Goal: Task Accomplishment & Management: Use online tool/utility

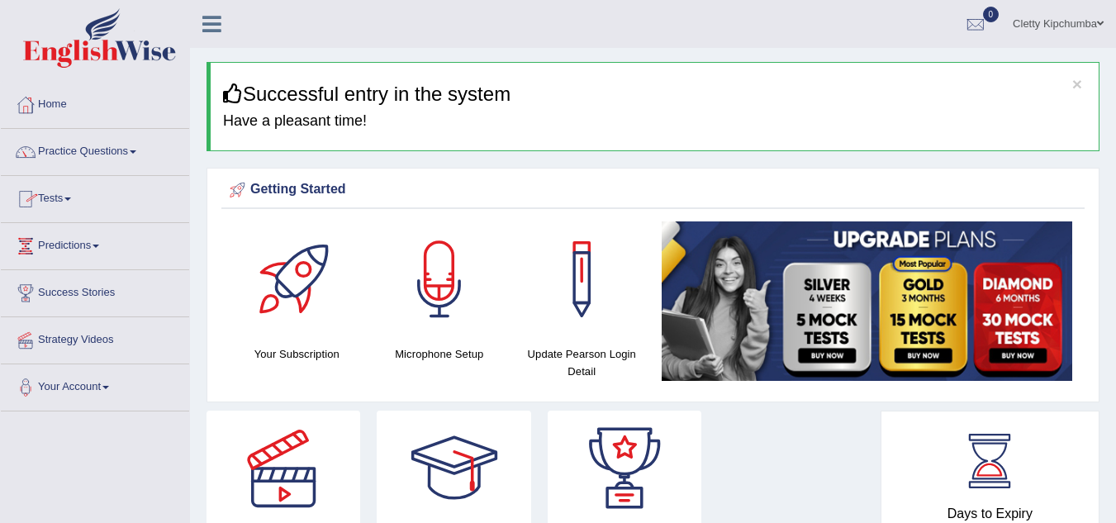
click at [71, 198] on span at bounding box center [67, 198] width 7 height 3
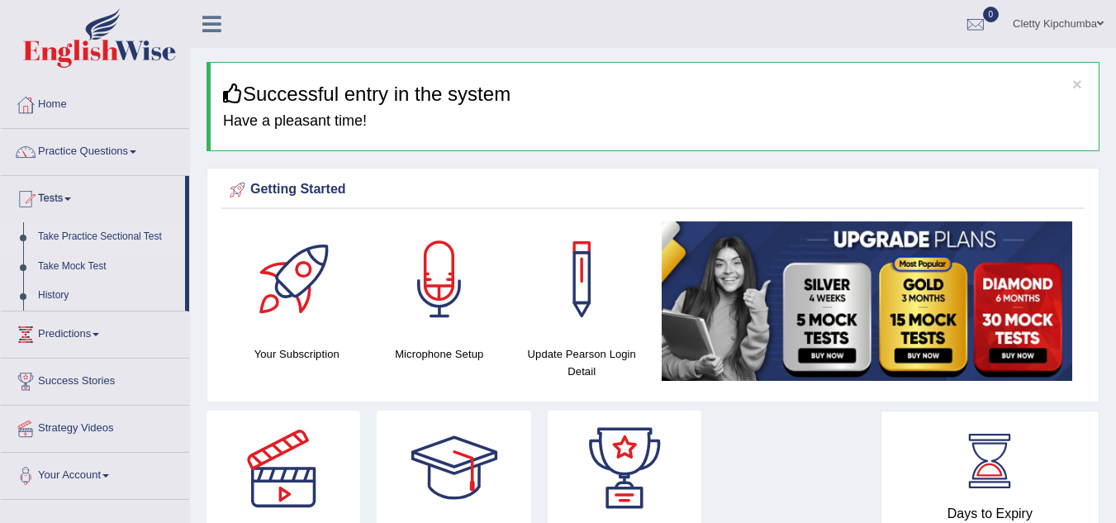
click at [74, 238] on link "Take Practice Sectional Test" at bounding box center [108, 237] width 155 height 30
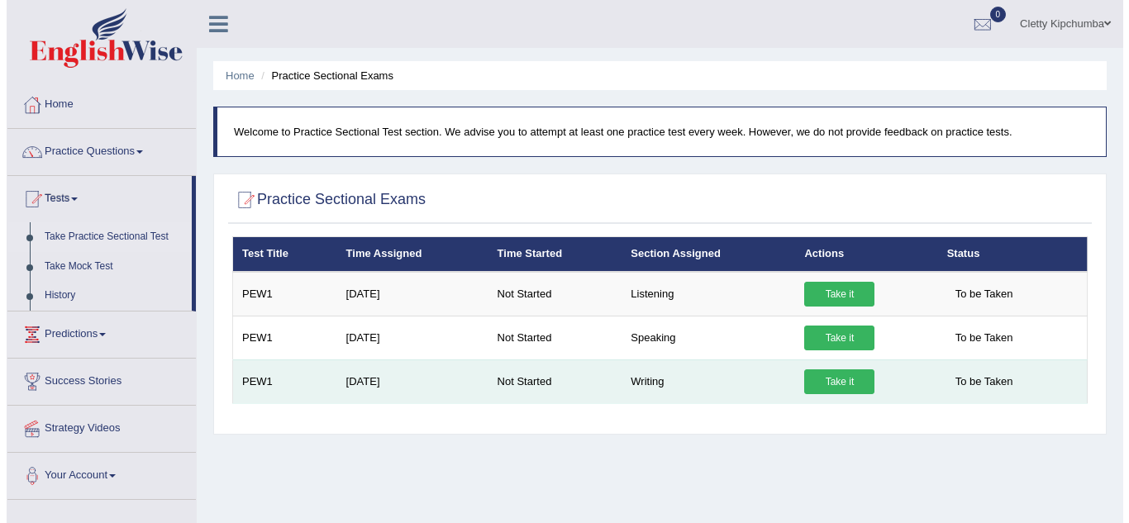
scroll to position [9, 0]
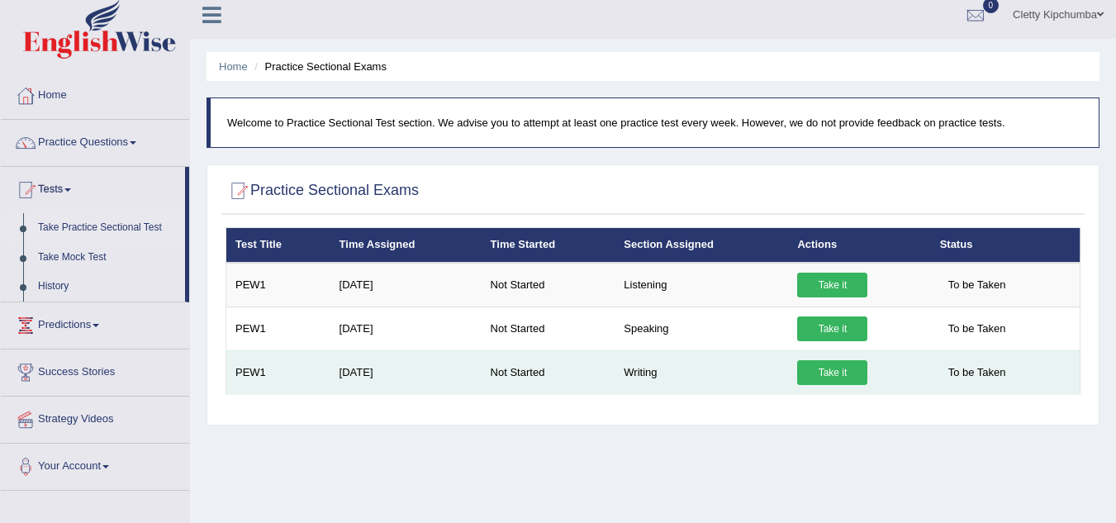
click at [820, 378] on link "Take it" at bounding box center [832, 372] width 70 height 25
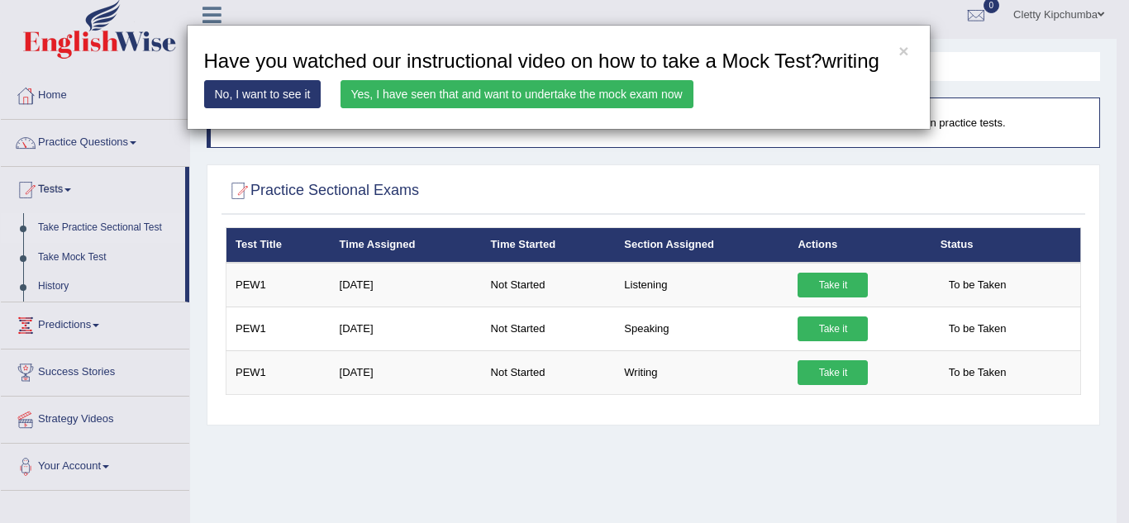
click at [304, 93] on link "No, I want to see it" at bounding box center [262, 94] width 117 height 28
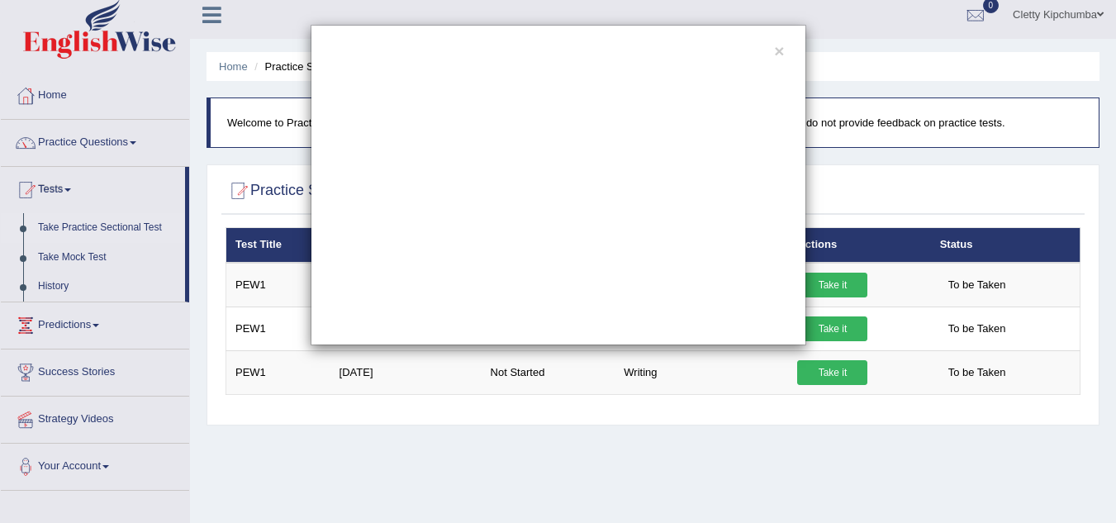
click at [747, 455] on div "×" at bounding box center [558, 261] width 1116 height 523
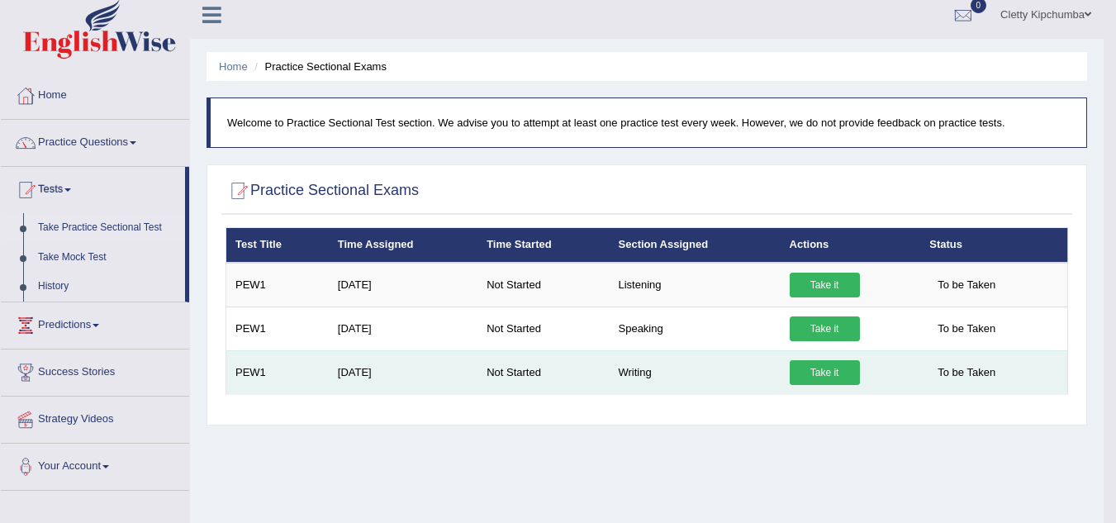
click at [825, 371] on link "Take it" at bounding box center [825, 372] width 70 height 25
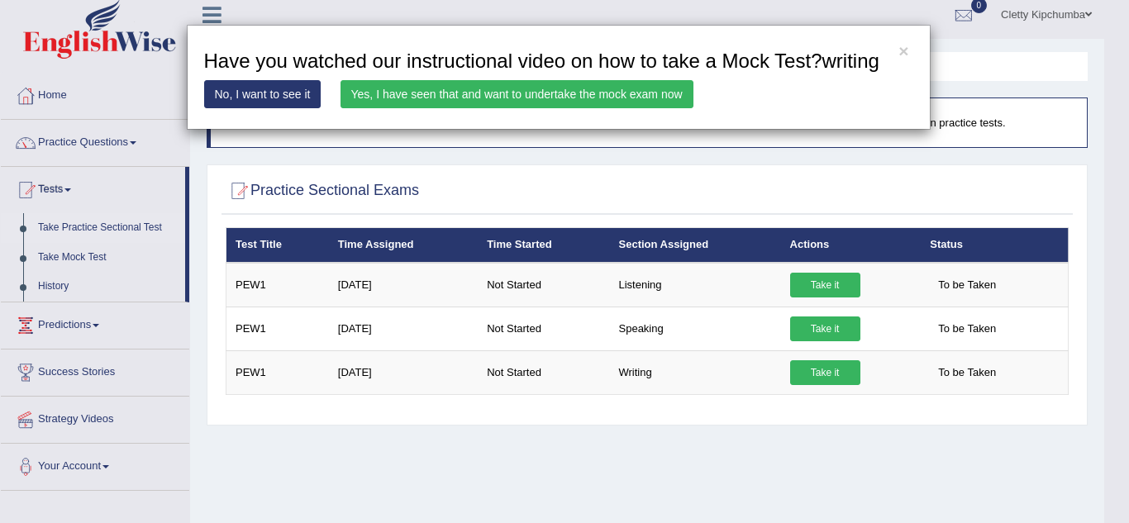
click at [579, 93] on link "Yes, I have seen that and want to undertake the mock exam now" at bounding box center [516, 94] width 353 height 28
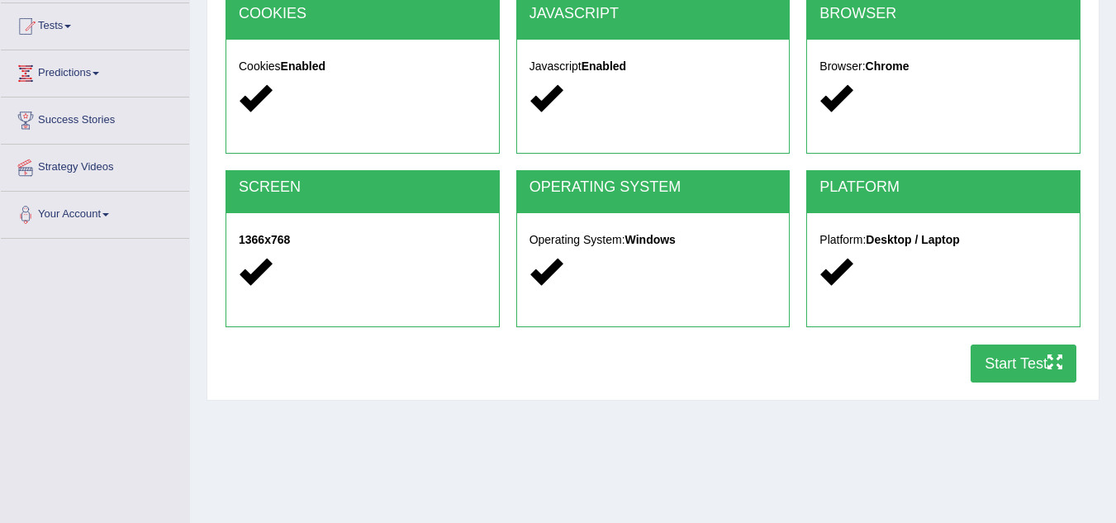
scroll to position [174, 0]
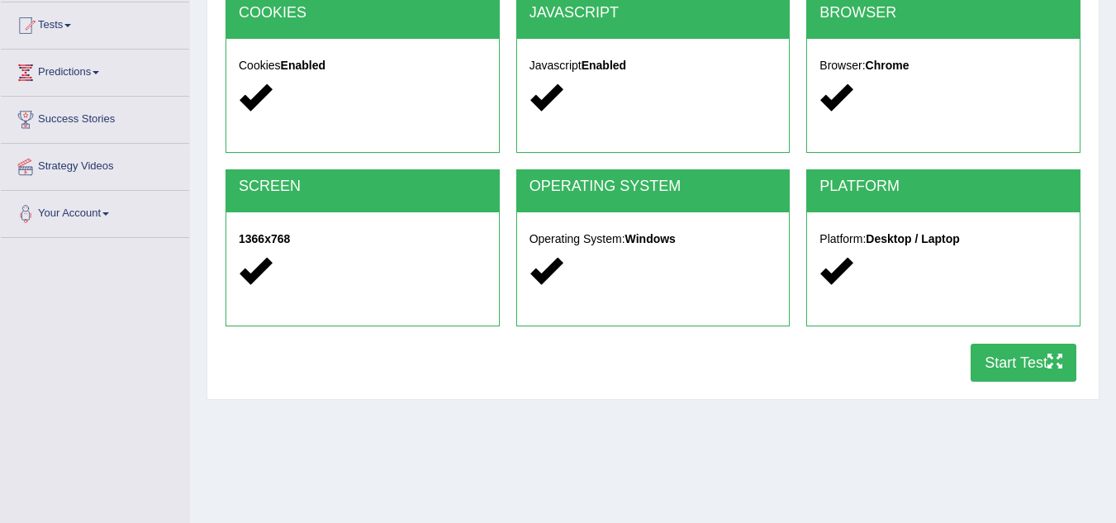
click at [1024, 369] on button "Start Test" at bounding box center [1024, 363] width 106 height 38
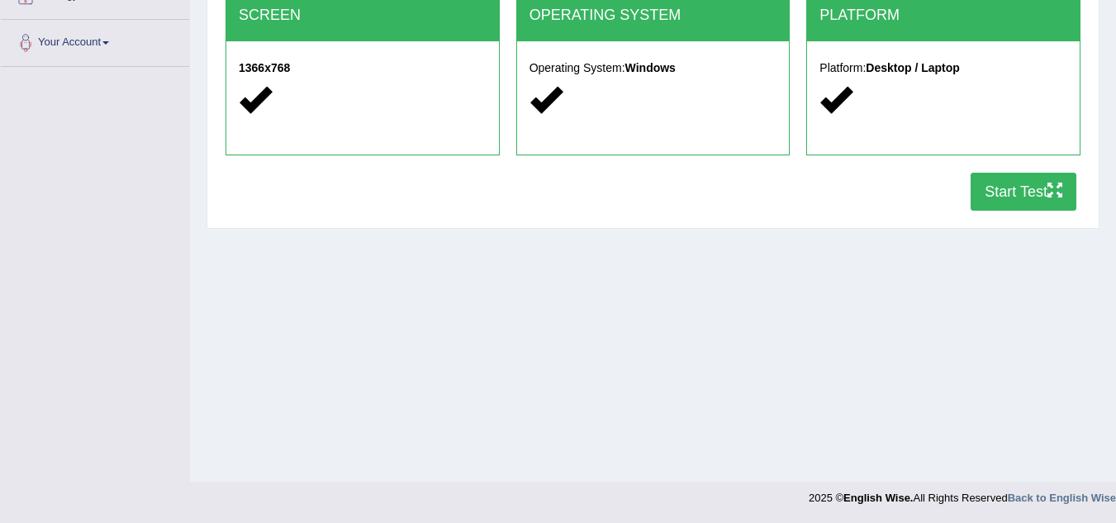
scroll to position [0, 0]
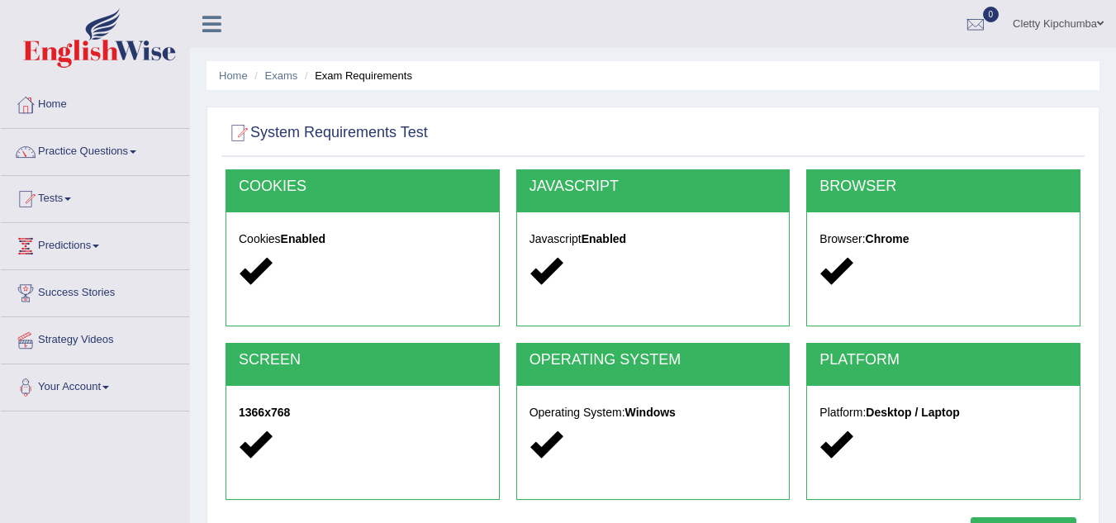
click at [67, 200] on link "Tests" at bounding box center [95, 196] width 188 height 41
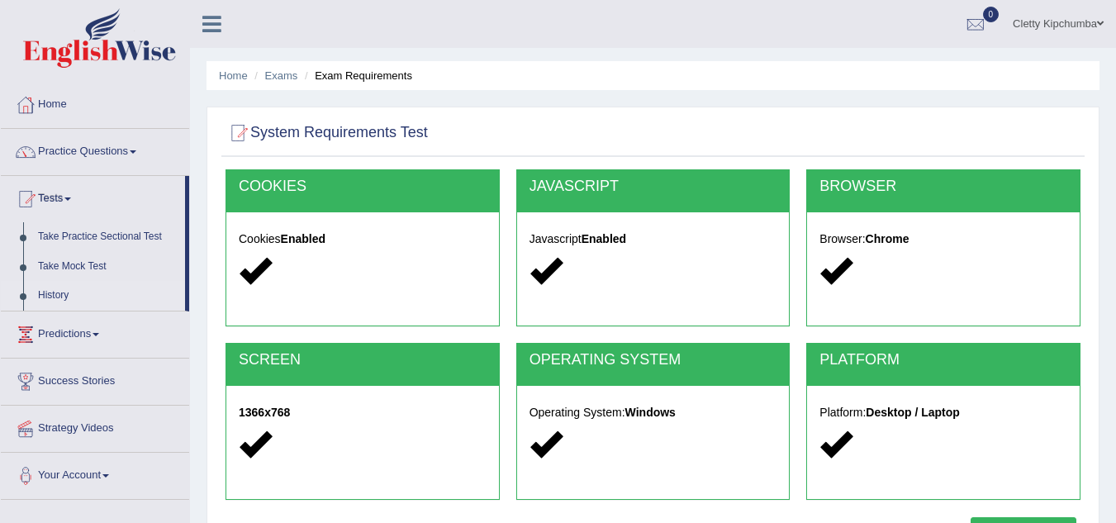
click at [54, 299] on link "History" at bounding box center [108, 296] width 155 height 30
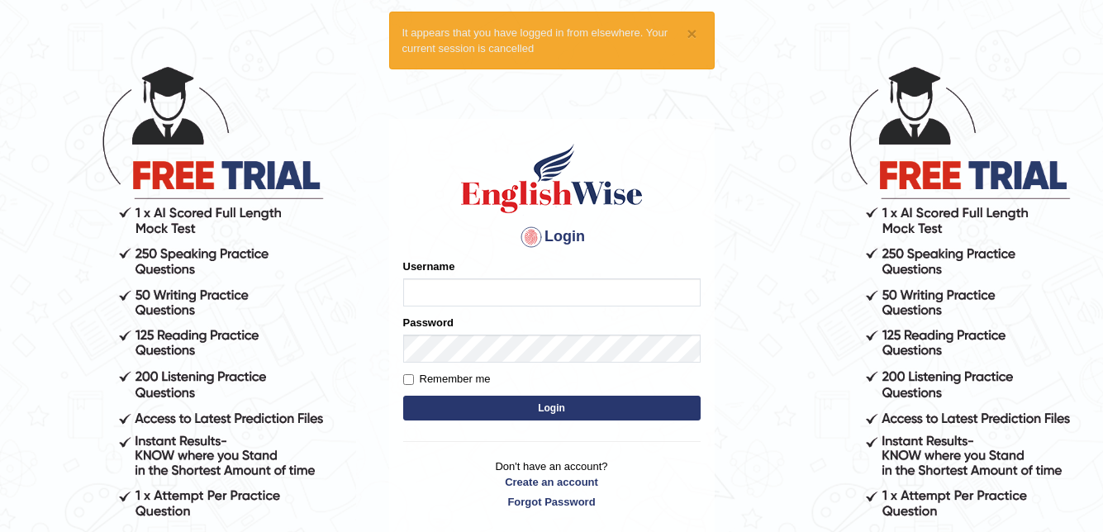
scroll to position [45, 0]
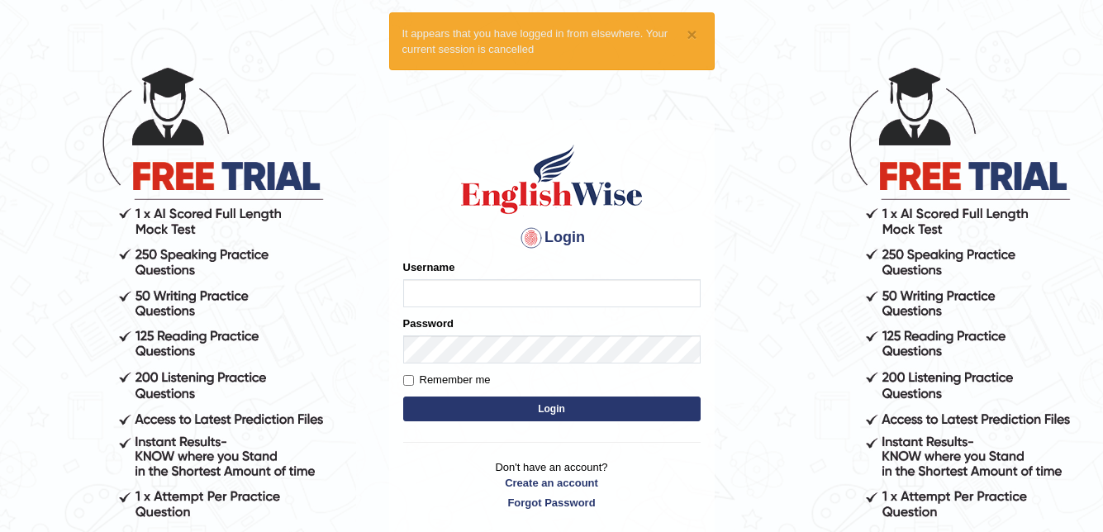
type input "Clemoro"
click at [409, 379] on input "Remember me" at bounding box center [408, 380] width 11 height 11
checkbox input "true"
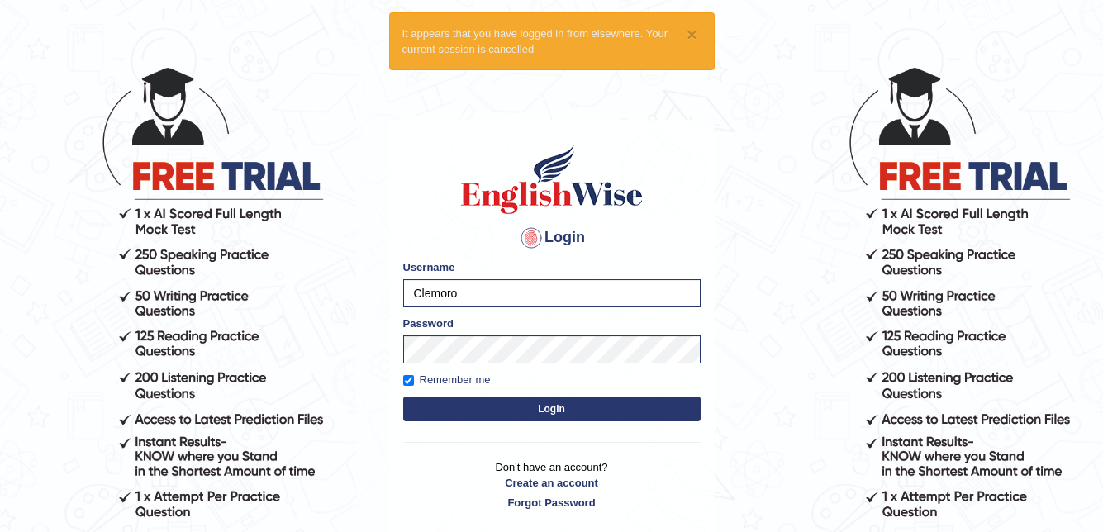
click at [464, 400] on button "Login" at bounding box center [551, 409] width 297 height 25
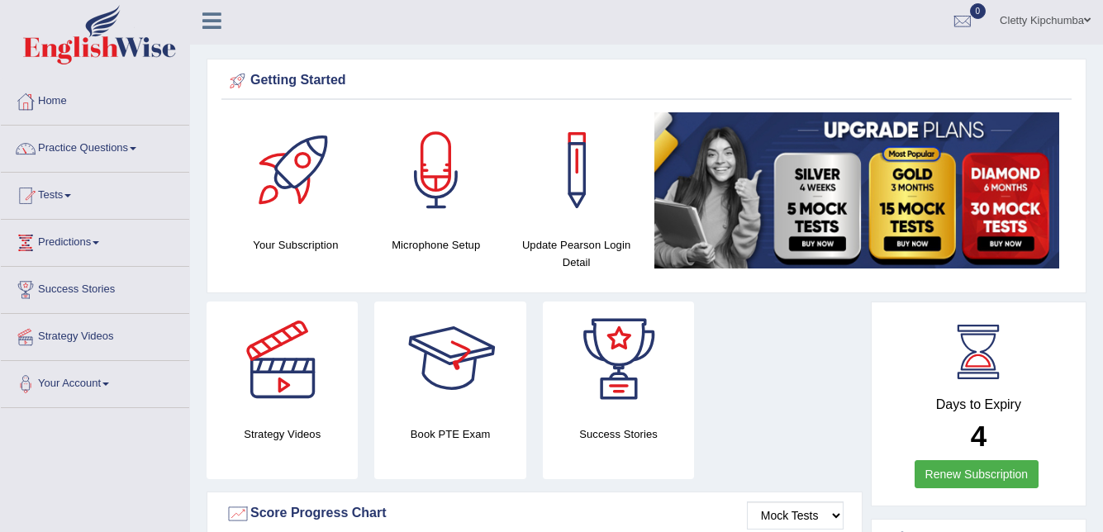
scroll to position [2, 0]
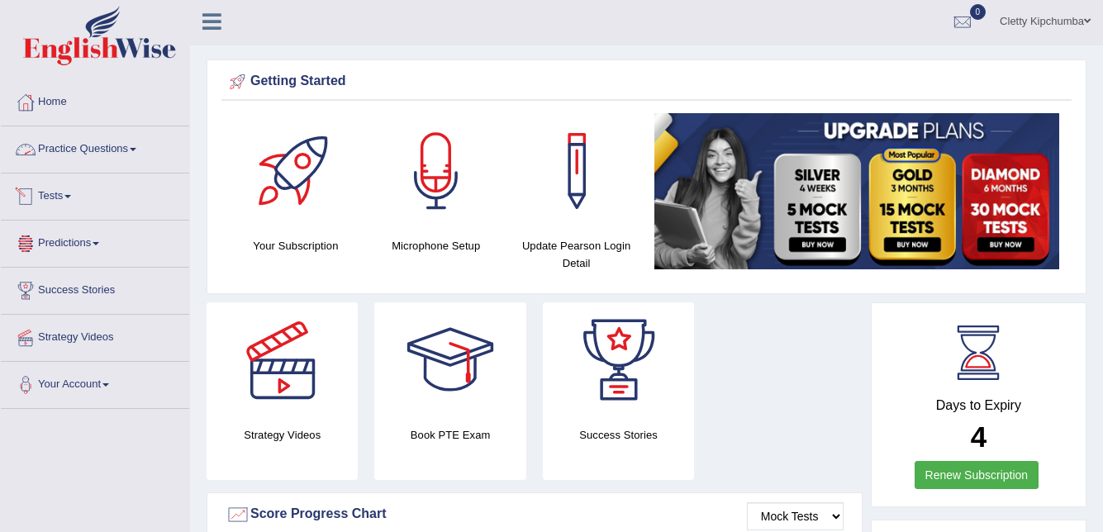
click at [134, 145] on link "Practice Questions" at bounding box center [95, 146] width 188 height 41
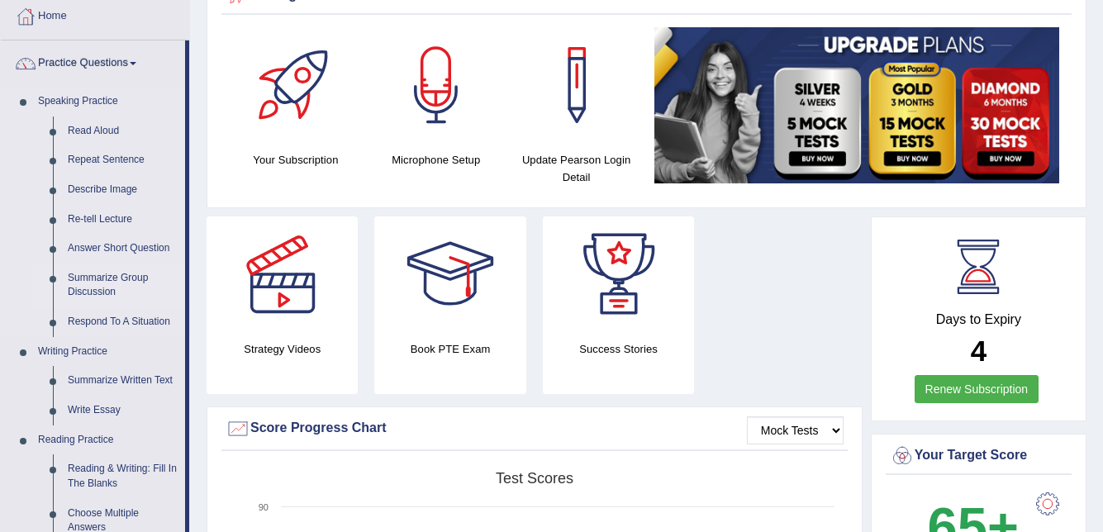
scroll to position [93, 0]
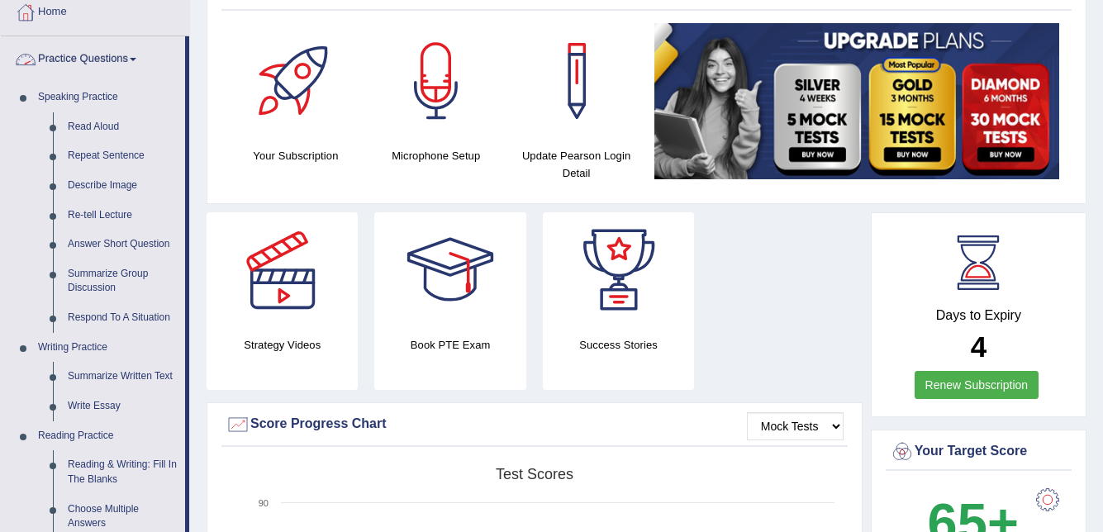
click at [138, 62] on link "Practice Questions" at bounding box center [93, 56] width 184 height 41
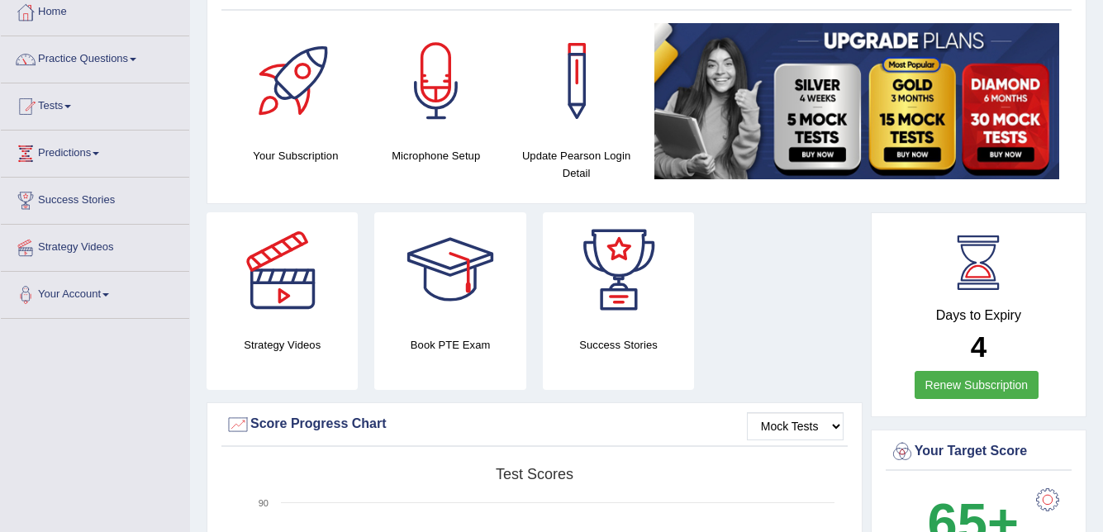
click at [94, 257] on link "Strategy Videos" at bounding box center [95, 245] width 188 height 41
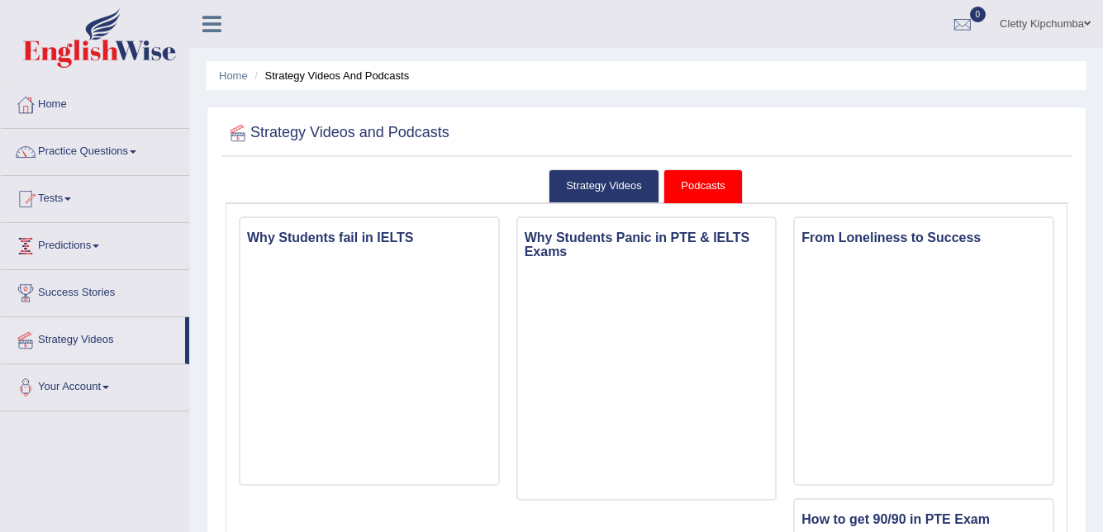
click at [102, 249] on link "Predictions" at bounding box center [95, 243] width 188 height 41
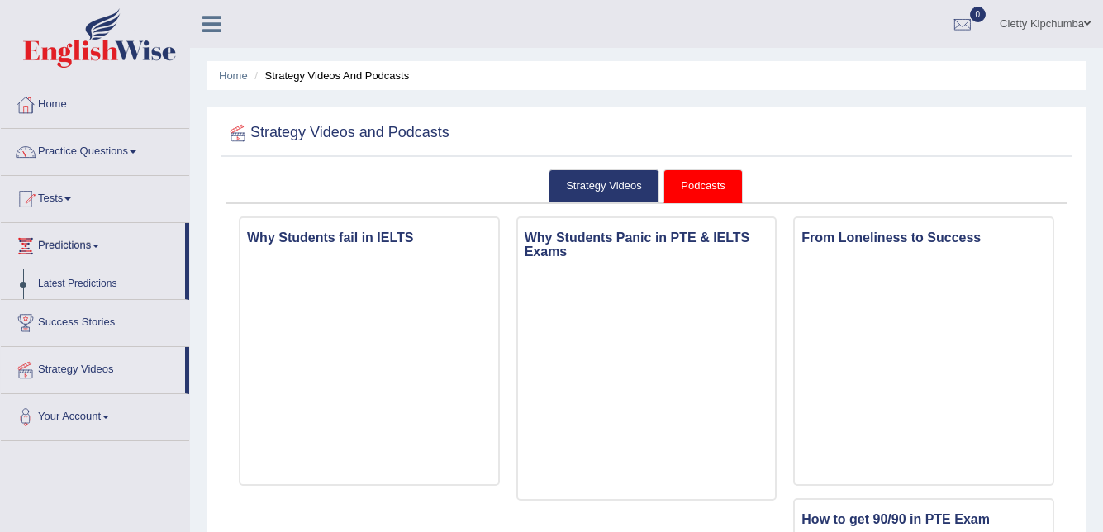
click at [102, 249] on link "Predictions" at bounding box center [93, 243] width 184 height 41
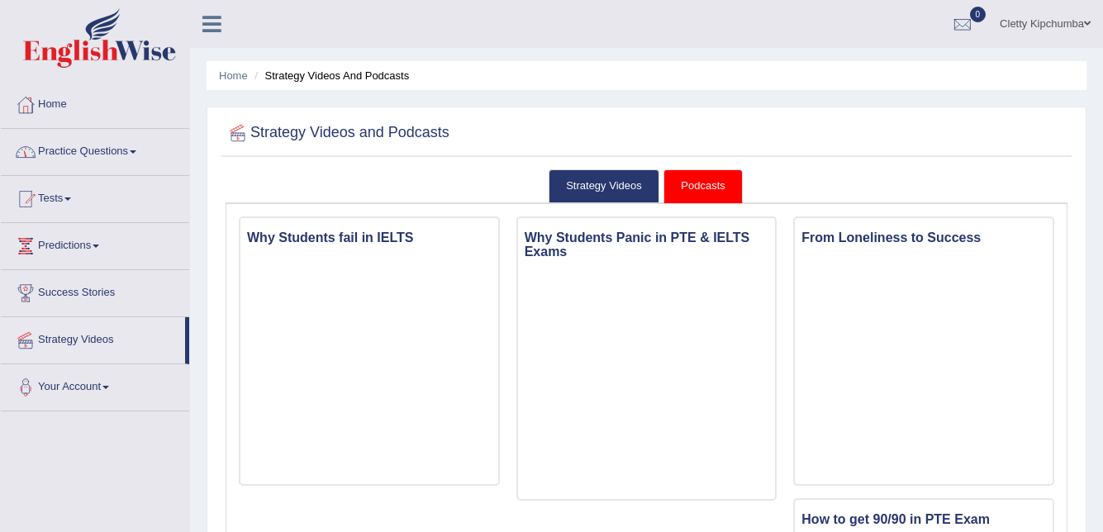
click at [70, 201] on link "Tests" at bounding box center [95, 196] width 188 height 41
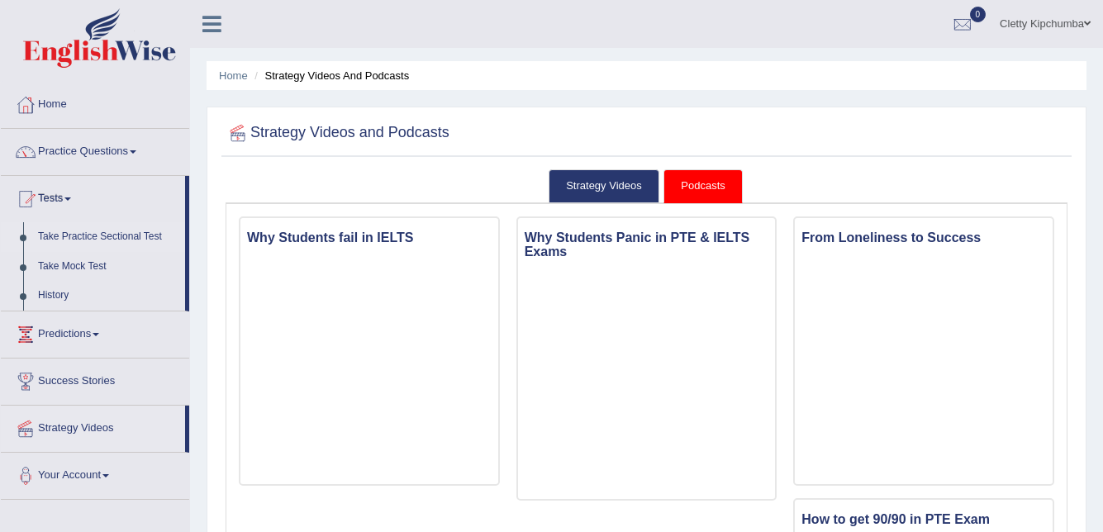
click at [76, 237] on link "Take Practice Sectional Test" at bounding box center [108, 237] width 155 height 30
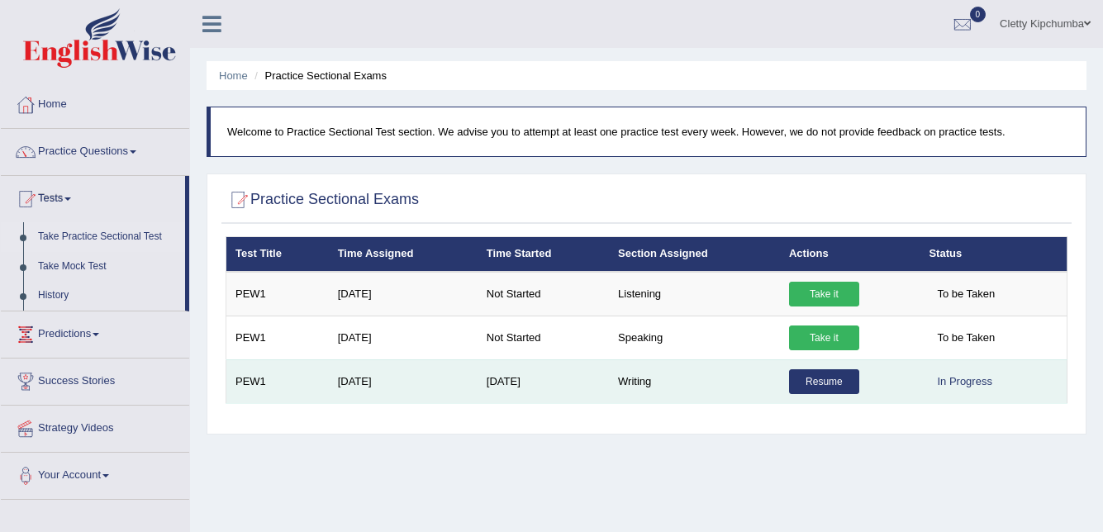
click at [810, 377] on link "Resume" at bounding box center [824, 381] width 70 height 25
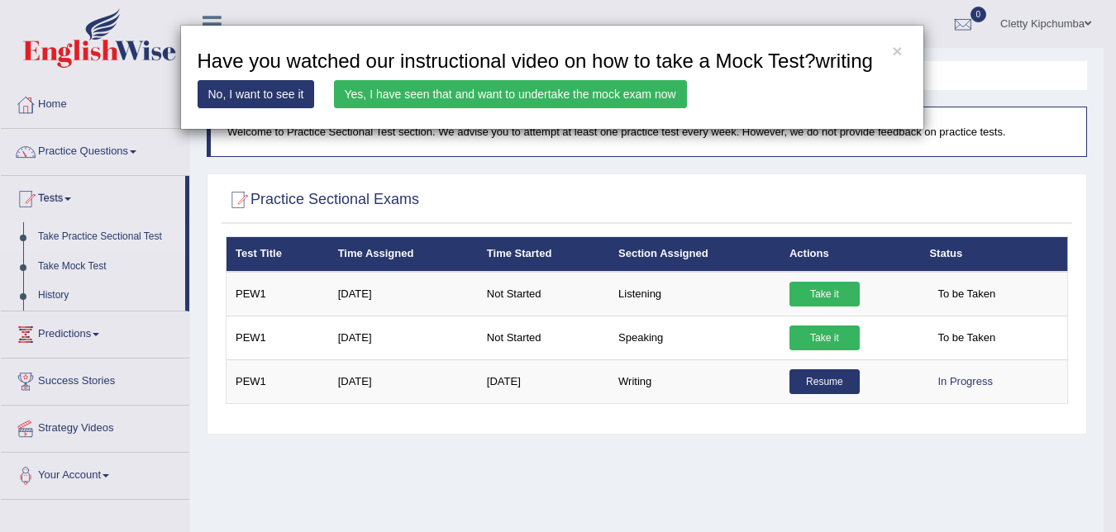
click at [628, 91] on link "Yes, I have seen that and want to undertake the mock exam now" at bounding box center [510, 94] width 353 height 28
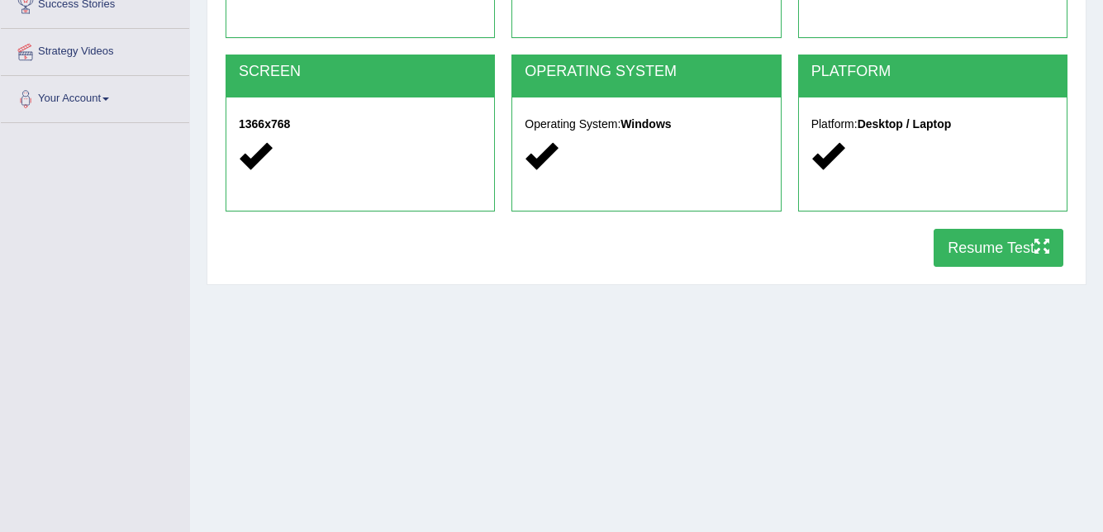
scroll to position [335, 0]
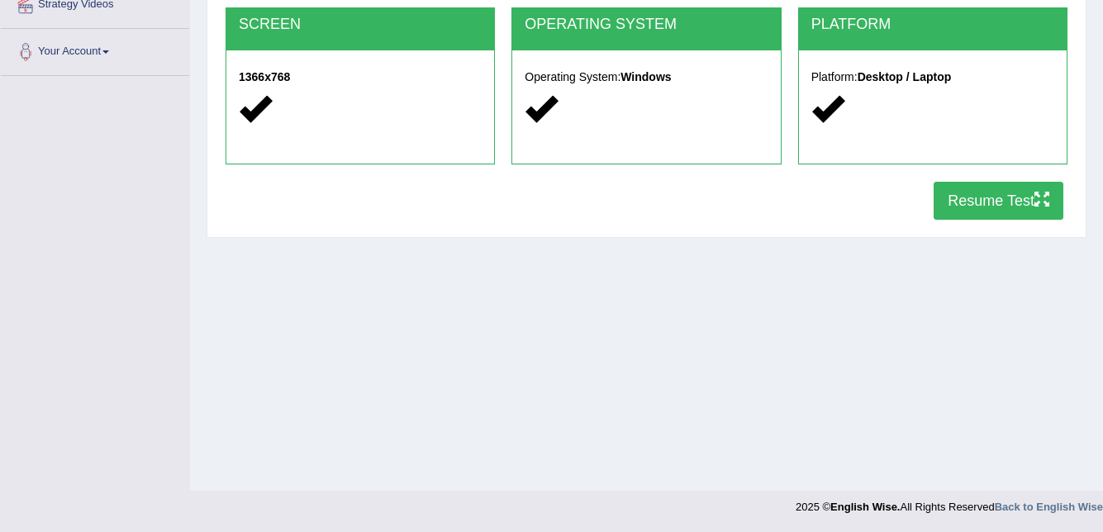
click at [969, 207] on button "Resume Test" at bounding box center [999, 201] width 130 height 38
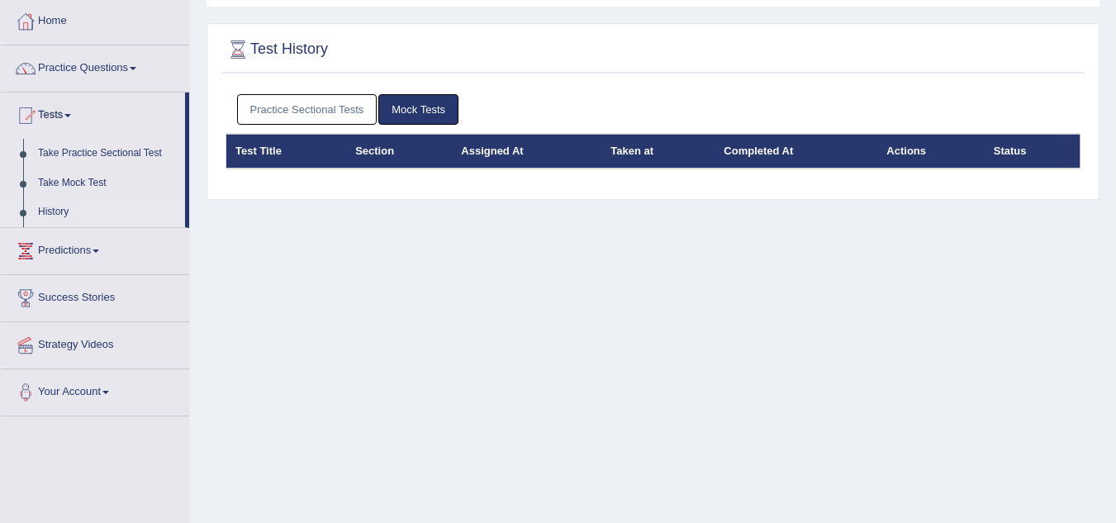
scroll to position [82, 0]
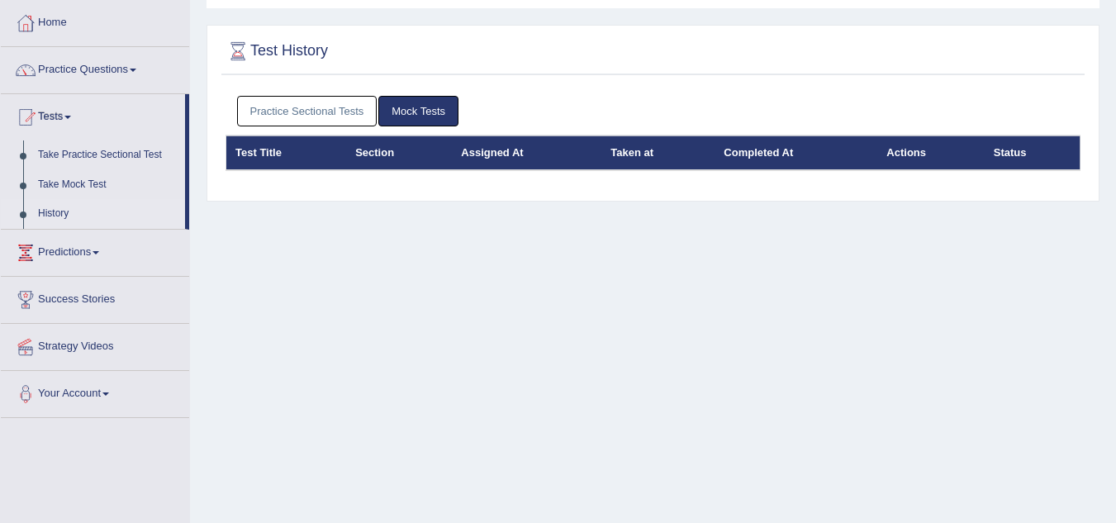
click at [283, 108] on link "Practice Sectional Tests" at bounding box center [307, 111] width 140 height 31
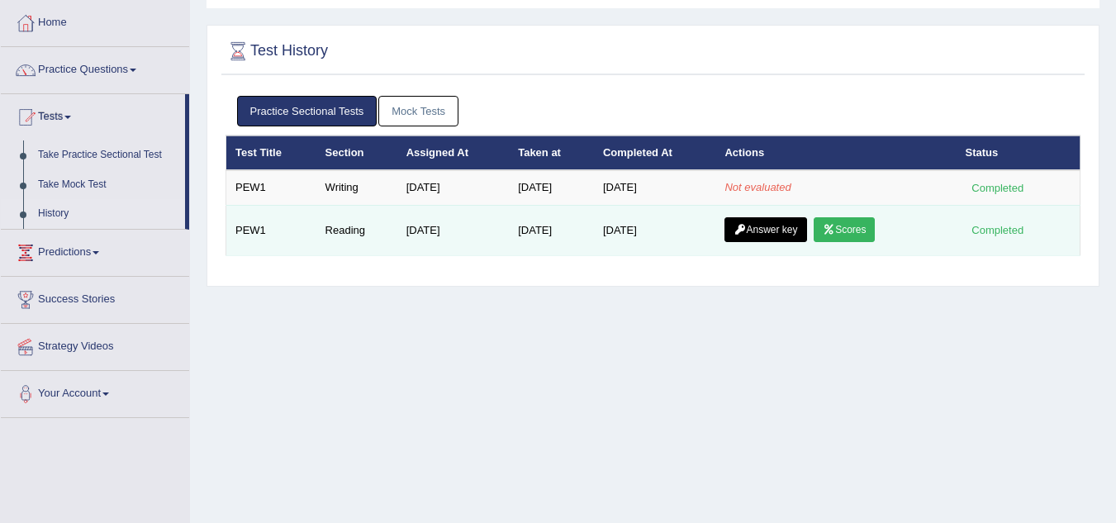
click at [863, 231] on link "Scores" at bounding box center [844, 229] width 61 height 25
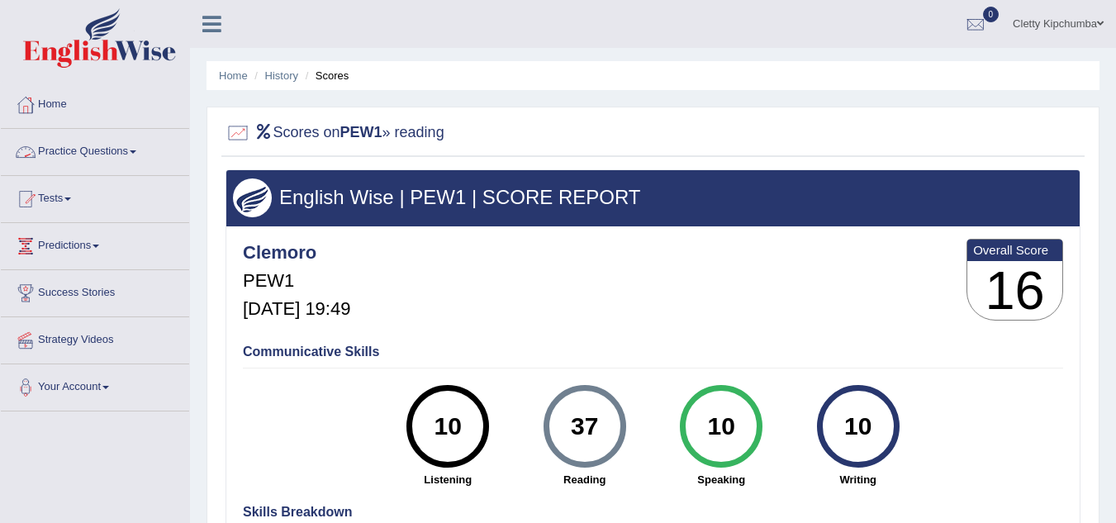
click at [119, 159] on link "Practice Questions" at bounding box center [95, 149] width 188 height 41
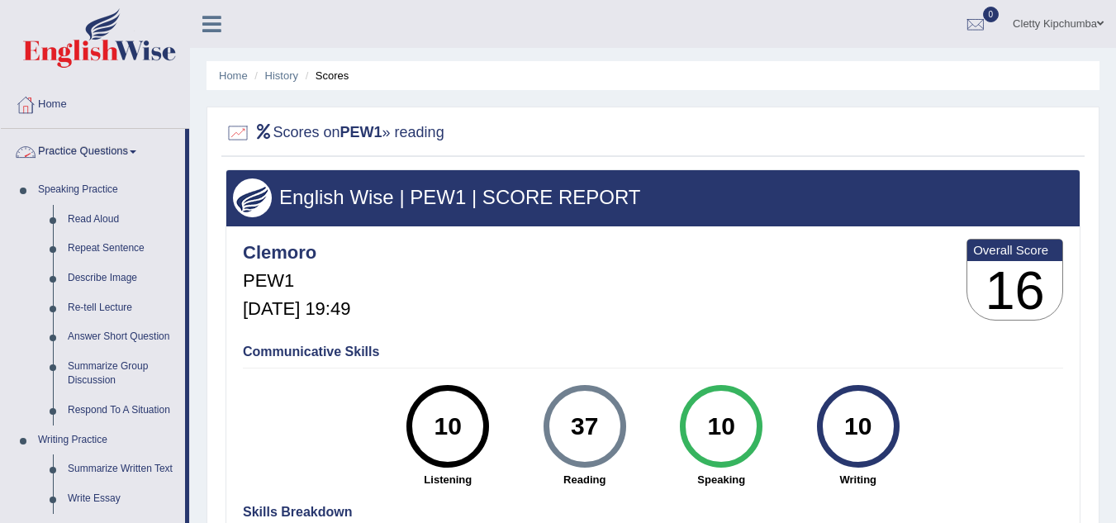
click at [127, 149] on link "Practice Questions" at bounding box center [93, 149] width 184 height 41
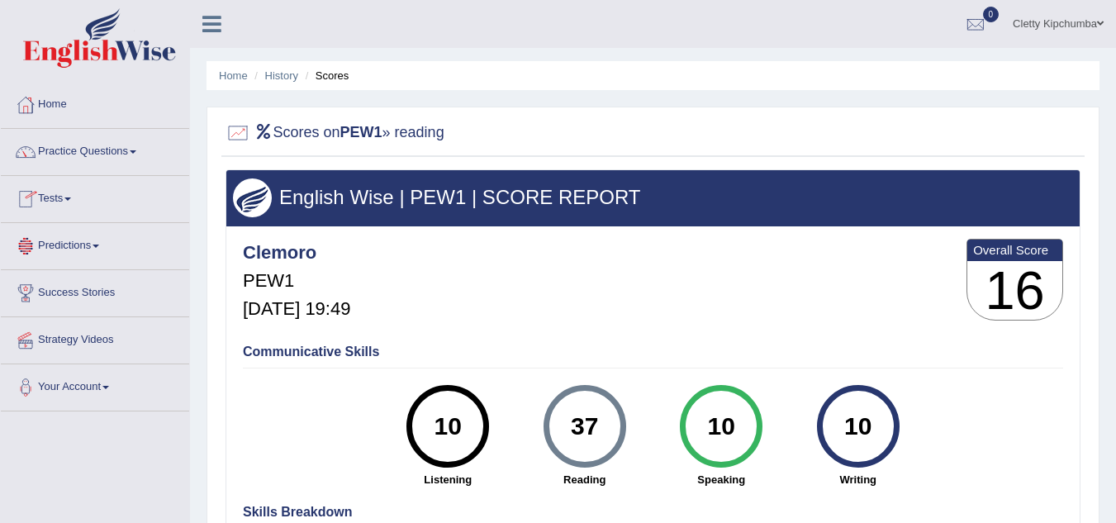
click at [65, 199] on link "Tests" at bounding box center [95, 196] width 188 height 41
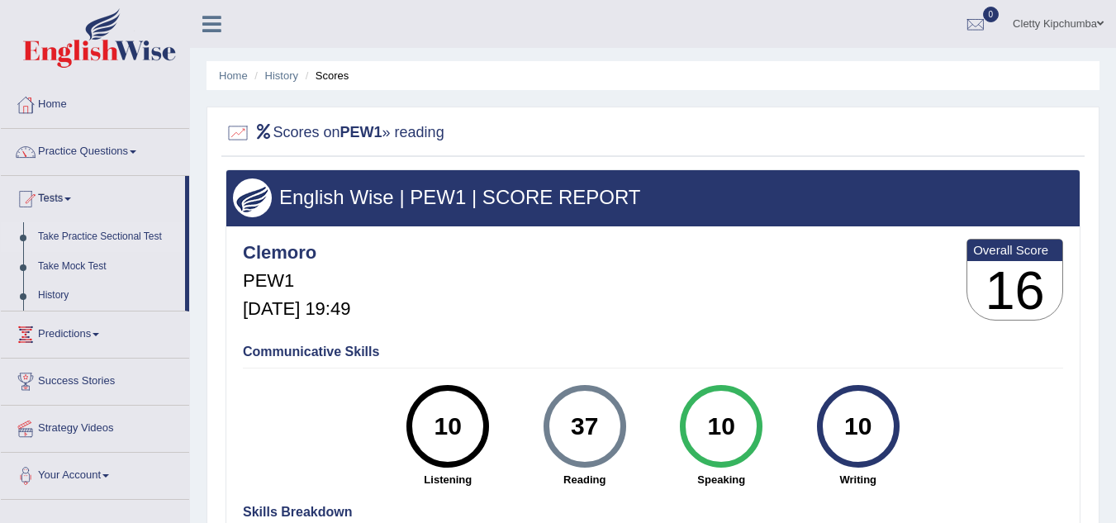
click at [84, 236] on link "Take Practice Sectional Test" at bounding box center [108, 237] width 155 height 30
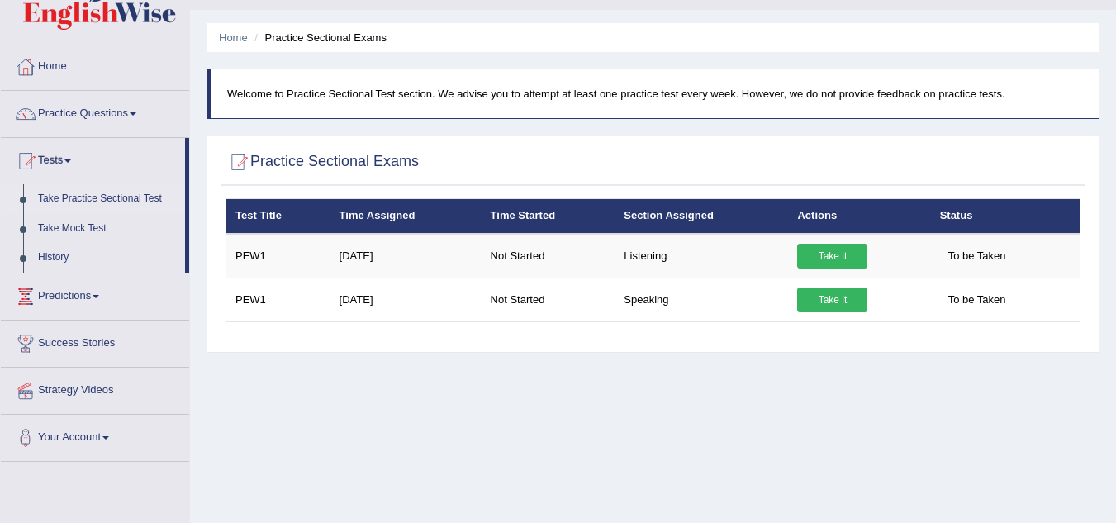
scroll to position [37, 0]
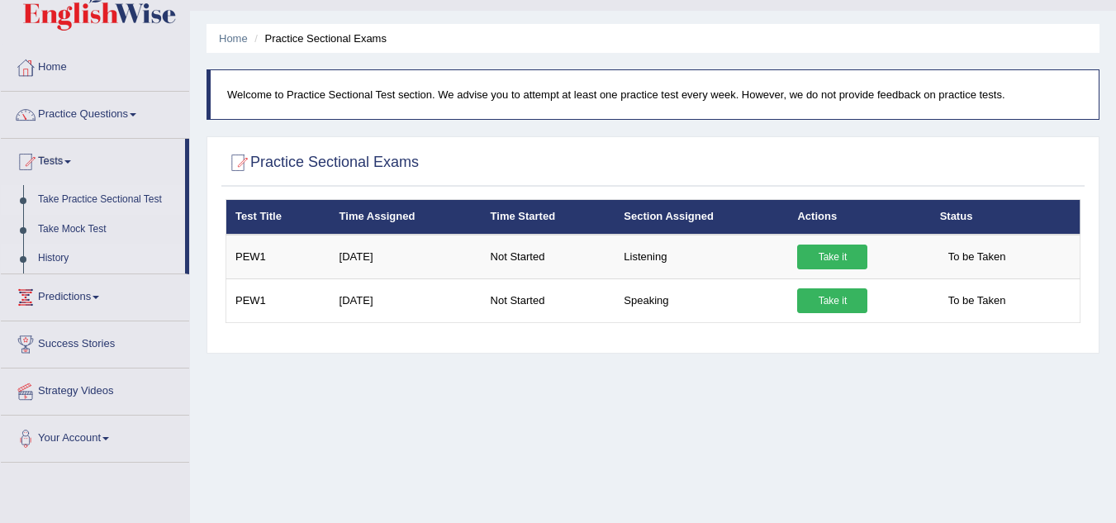
click at [49, 253] on link "History" at bounding box center [108, 259] width 155 height 30
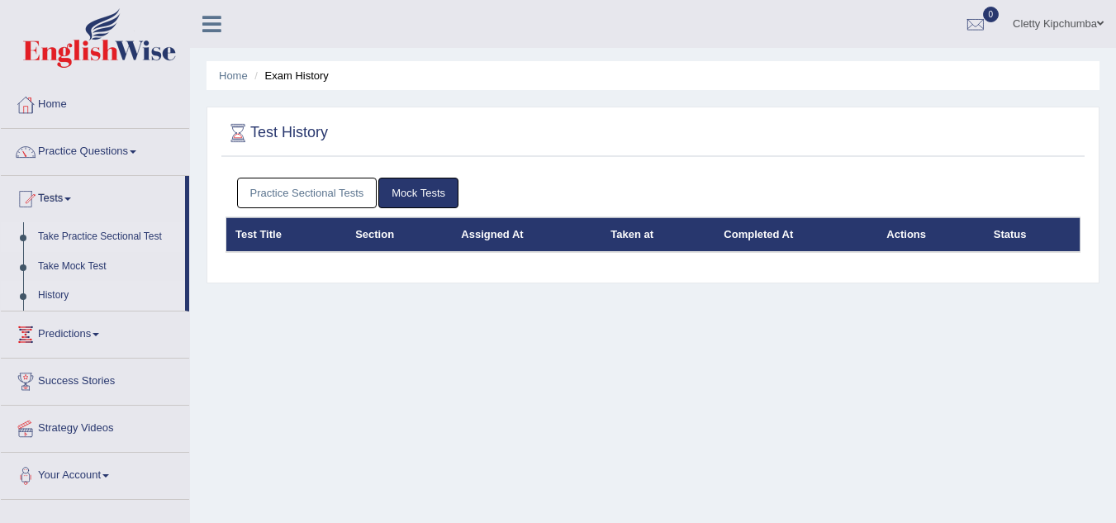
click at [101, 236] on link "Take Practice Sectional Test" at bounding box center [108, 237] width 155 height 30
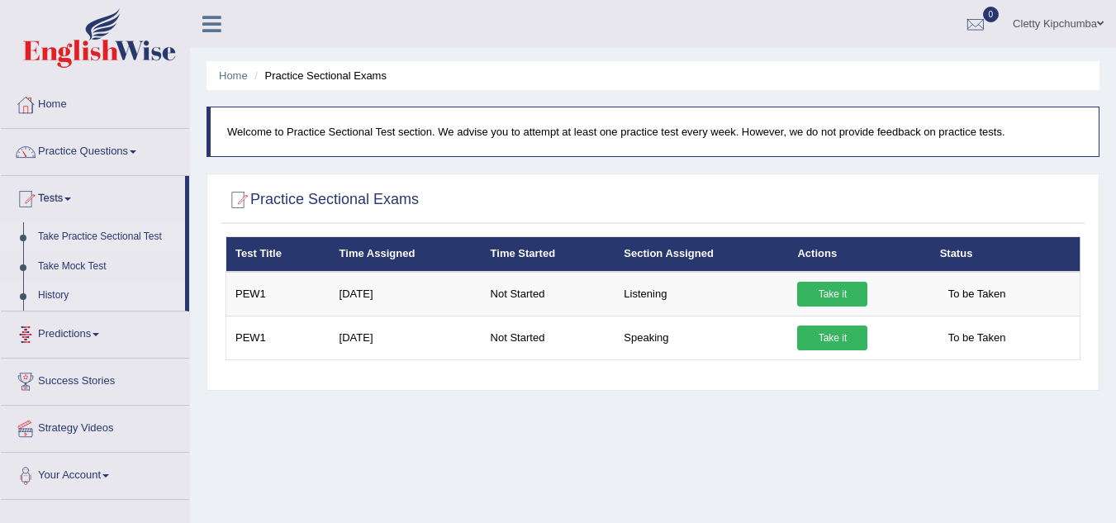
click at [69, 291] on link "History" at bounding box center [108, 296] width 155 height 30
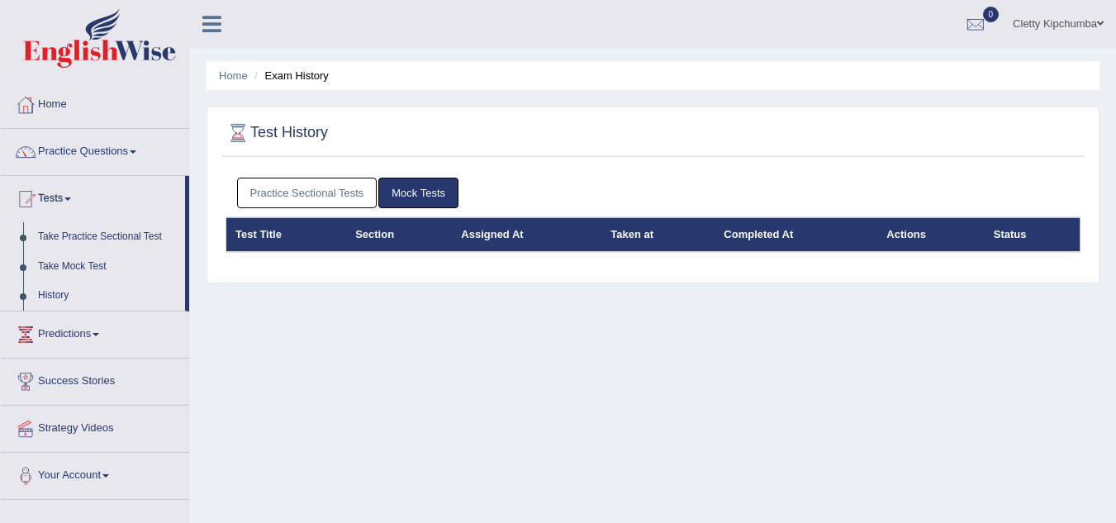
click at [278, 186] on link "Practice Sectional Tests" at bounding box center [307, 193] width 140 height 31
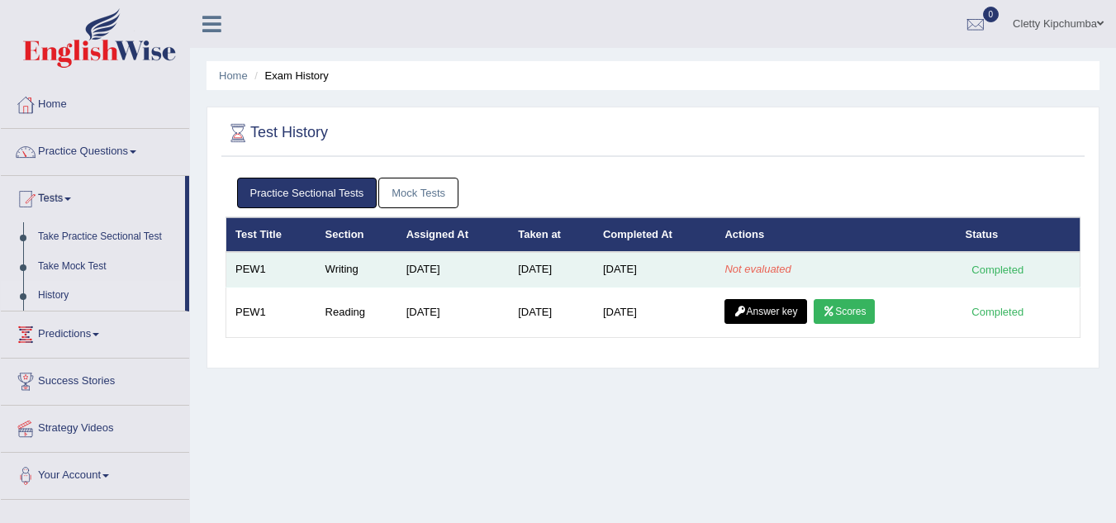
click at [397, 274] on td "Aug 15, 2025" at bounding box center [453, 269] width 112 height 35
click at [751, 267] on em "Not evaluated" at bounding box center [758, 269] width 66 height 12
click at [993, 265] on div "Completed" at bounding box center [998, 269] width 64 height 17
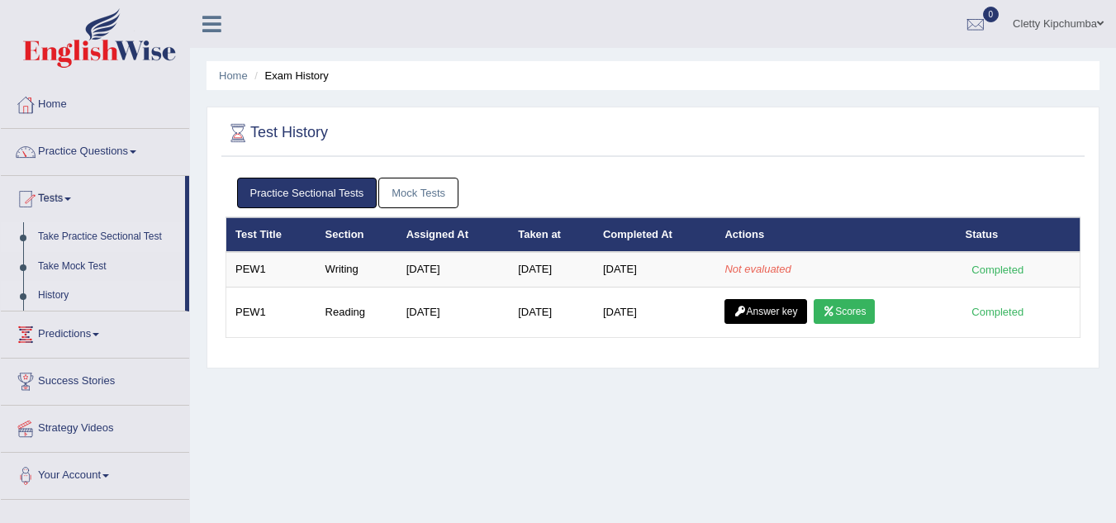
click at [100, 238] on link "Take Practice Sectional Test" at bounding box center [108, 237] width 155 height 30
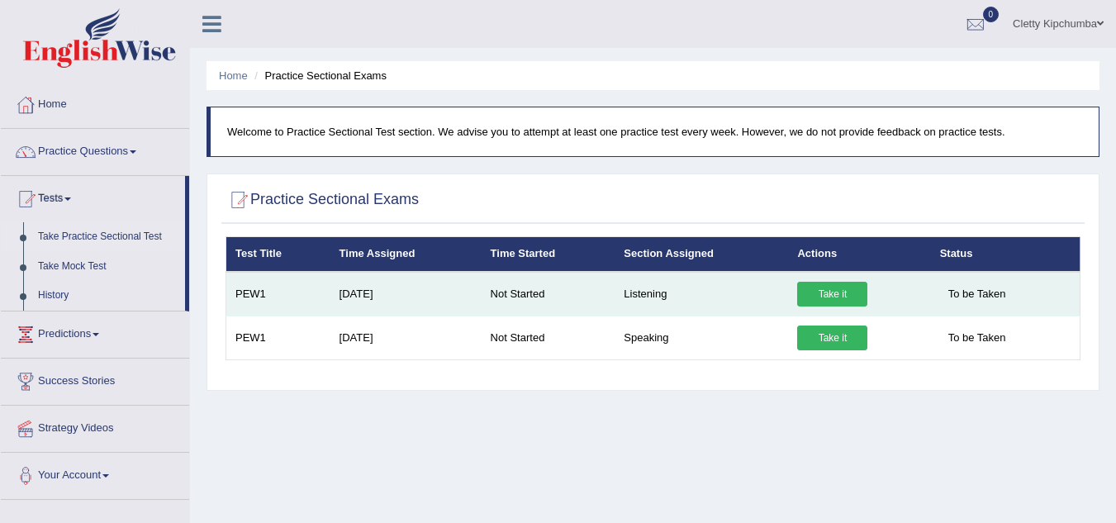
click at [843, 289] on link "Take it" at bounding box center [832, 294] width 70 height 25
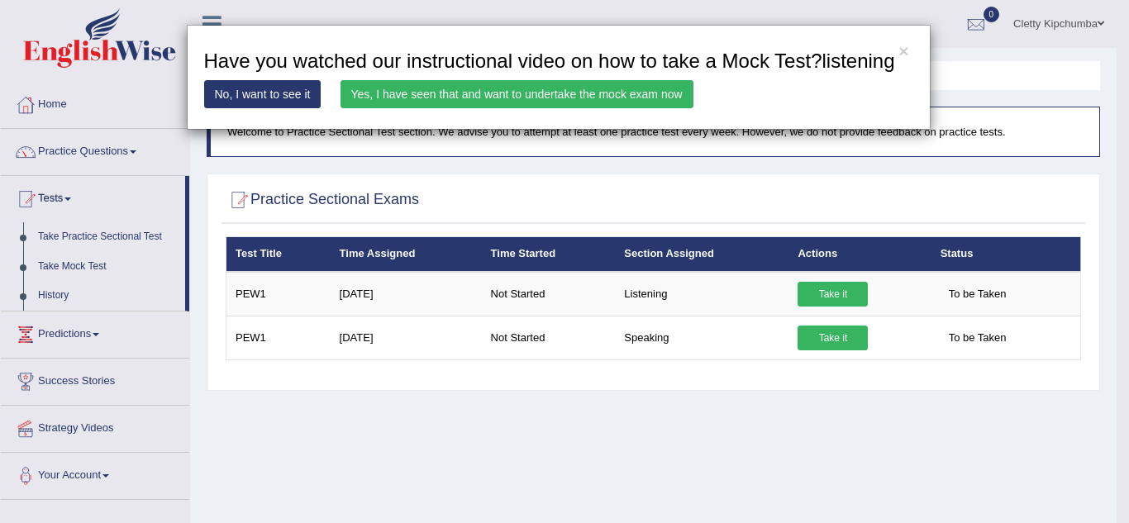
click at [627, 88] on link "Yes, I have seen that and want to undertake the mock exam now" at bounding box center [516, 94] width 353 height 28
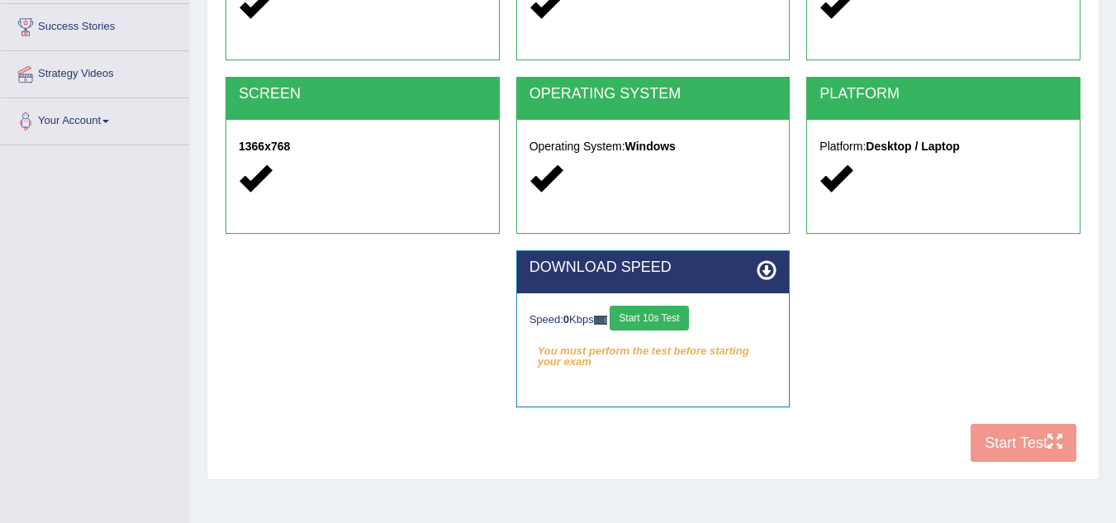
scroll to position [264, 0]
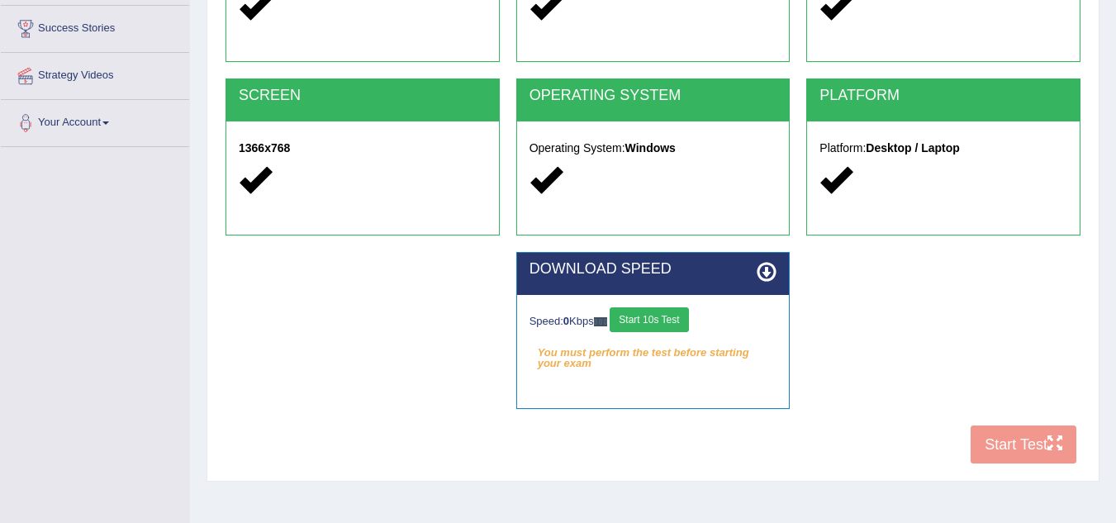
click at [649, 321] on button "Start 10s Test" at bounding box center [649, 319] width 79 height 25
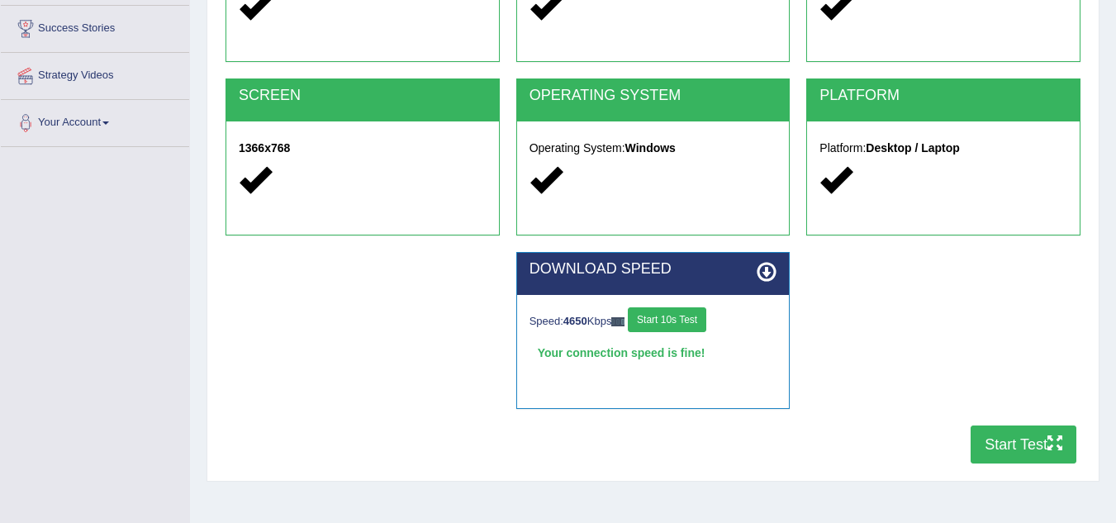
click at [980, 450] on button "Start Test" at bounding box center [1024, 445] width 106 height 38
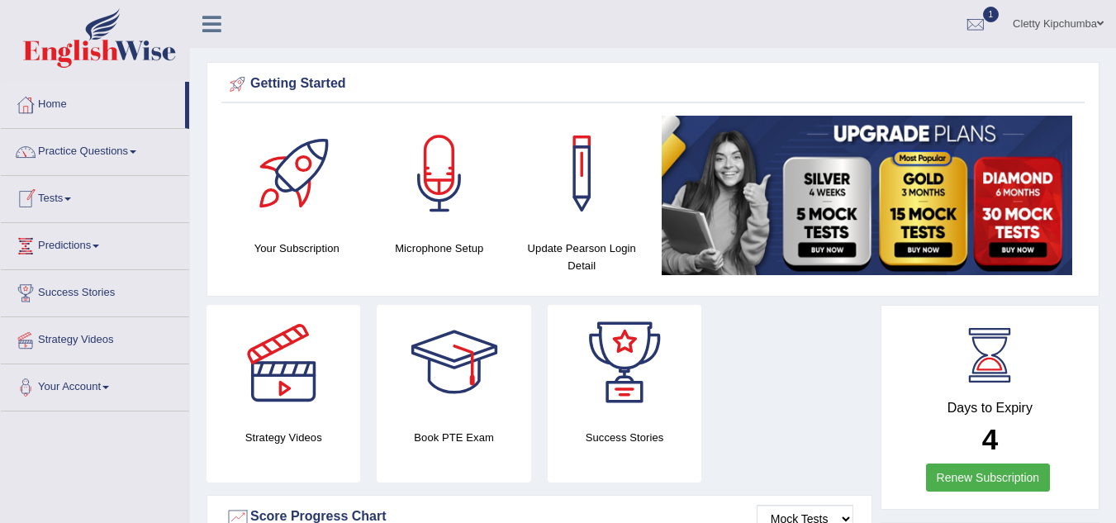
click at [73, 202] on link "Tests" at bounding box center [95, 196] width 188 height 41
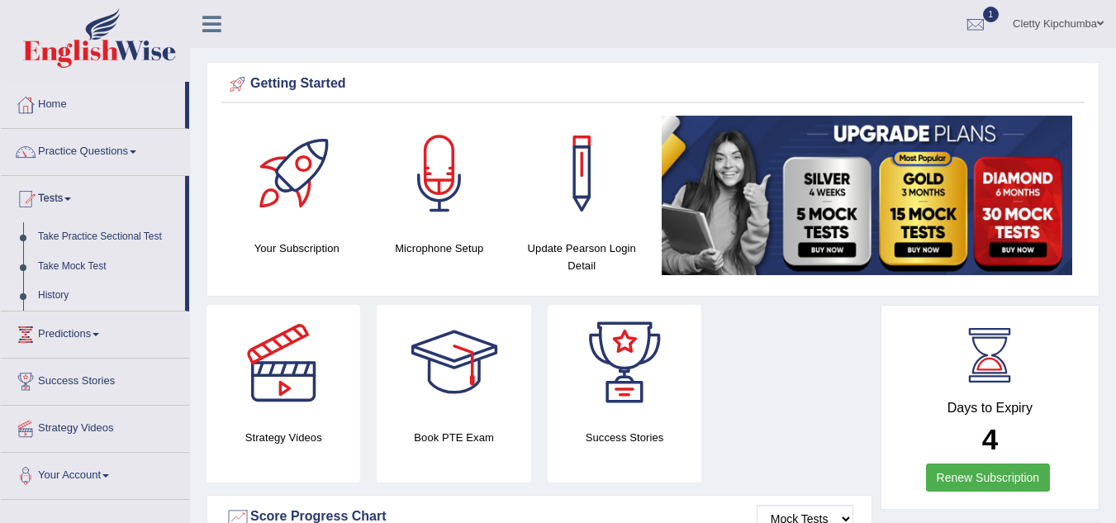
click at [53, 294] on link "History" at bounding box center [108, 296] width 155 height 30
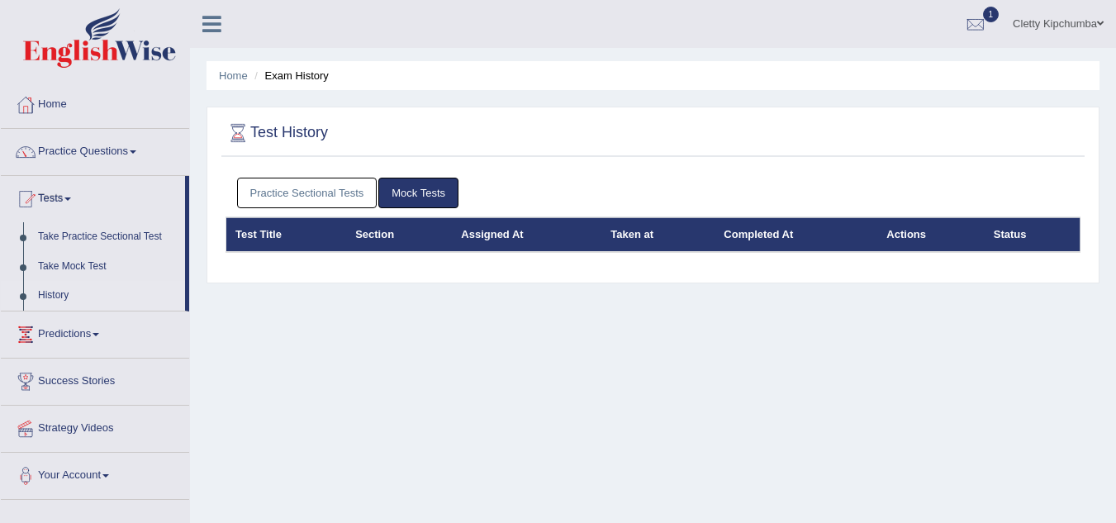
click at [292, 197] on link "Practice Sectional Tests" at bounding box center [307, 193] width 140 height 31
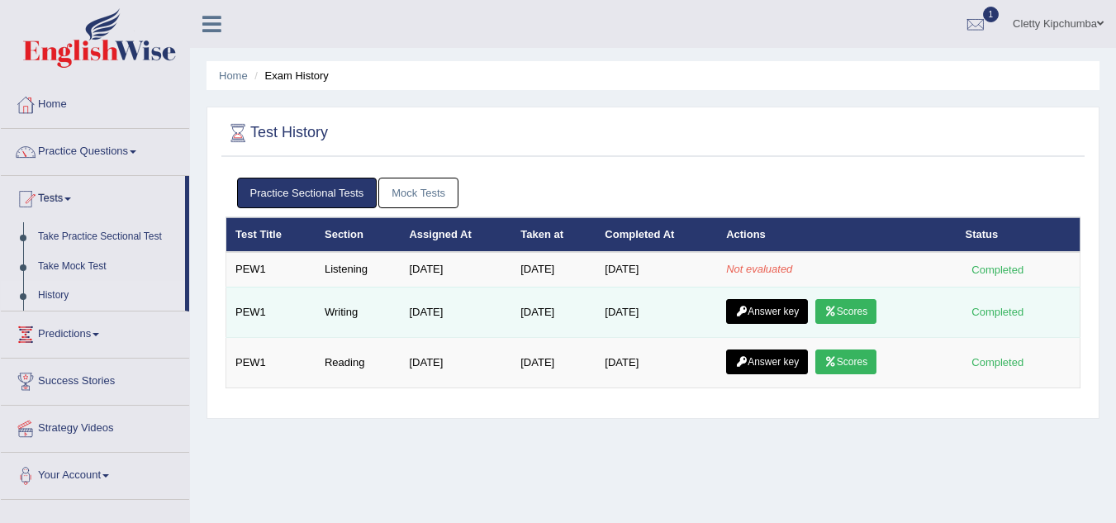
click at [868, 307] on link "Scores" at bounding box center [846, 311] width 61 height 25
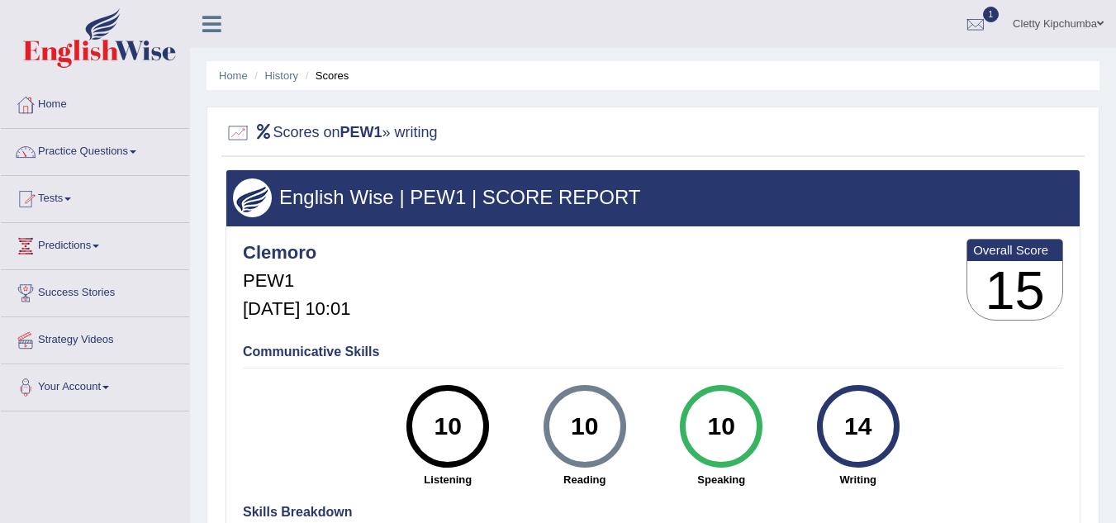
click at [67, 199] on link "Tests" at bounding box center [95, 196] width 188 height 41
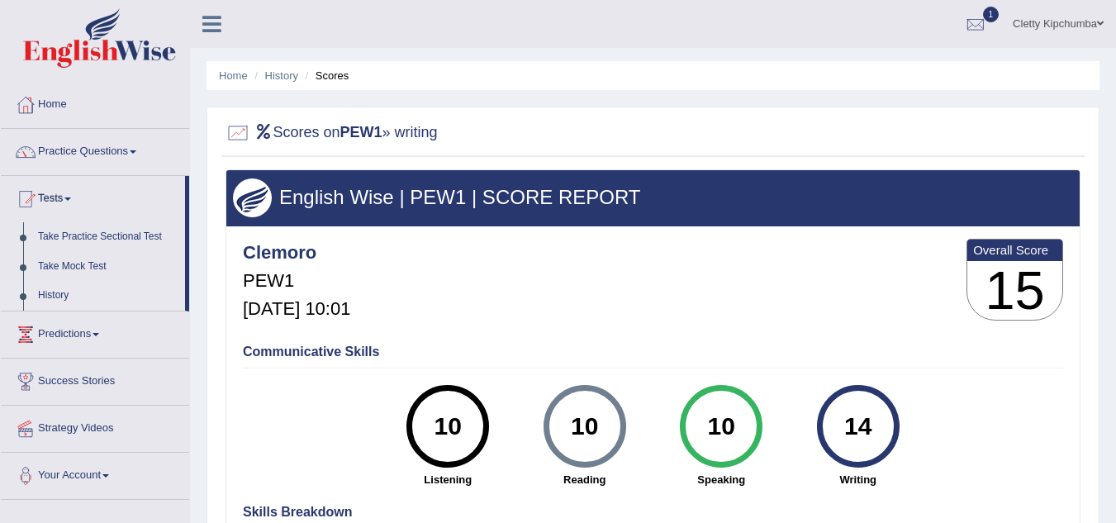
click at [68, 294] on link "History" at bounding box center [108, 296] width 155 height 30
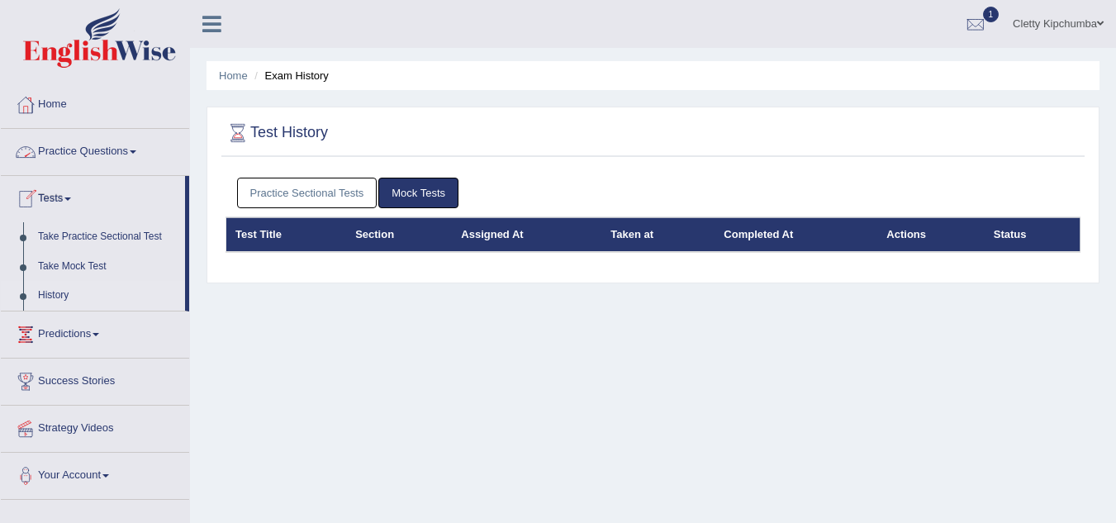
click at [286, 191] on link "Practice Sectional Tests" at bounding box center [307, 193] width 140 height 31
